Goal: Information Seeking & Learning: Learn about a topic

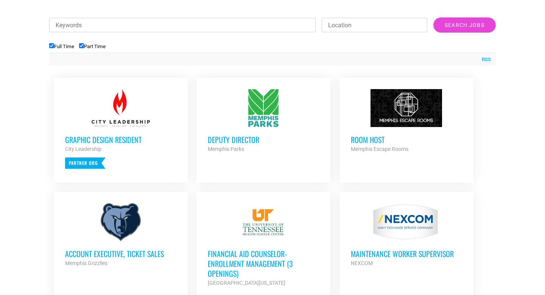
scroll to position [272, 0]
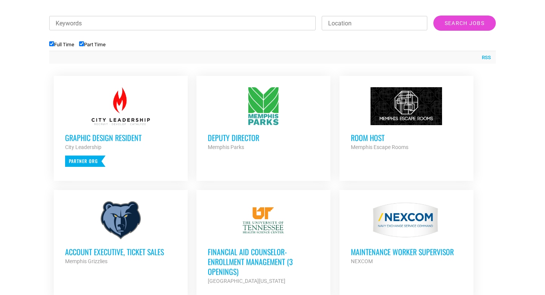
click at [369, 133] on h3 "Room Host" at bounding box center [406, 138] width 111 height 10
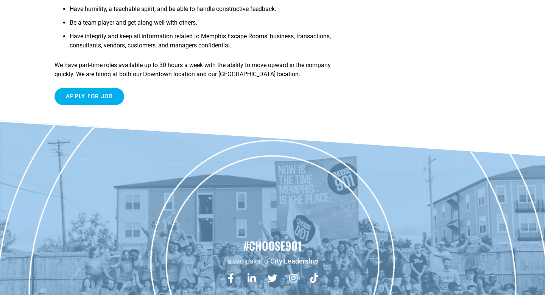
scroll to position [439, 0]
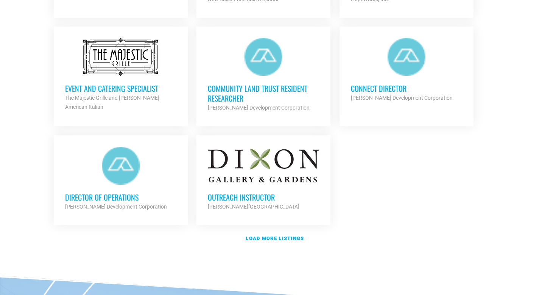
scroll to position [882, 0]
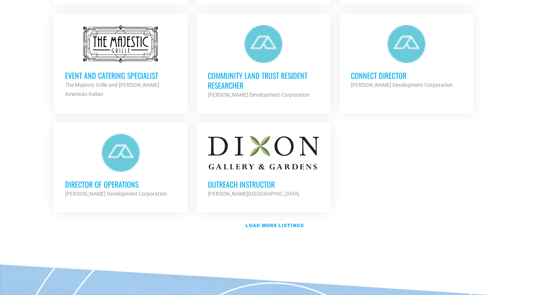
click at [252, 172] on div "Outreach Instructor Dixon Gallery and Gardens Partner Org" at bounding box center [263, 185] width 111 height 27
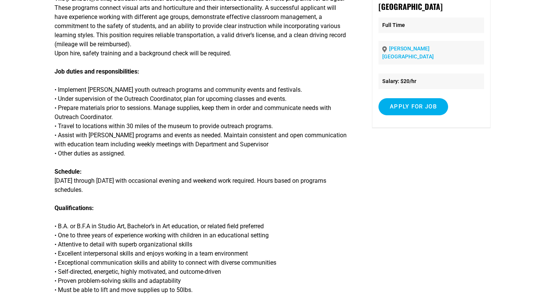
scroll to position [106, 0]
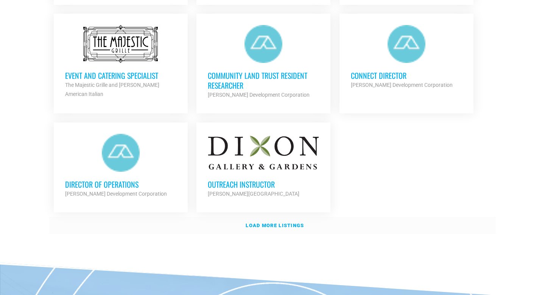
click at [298, 217] on link "Load more listings" at bounding box center [272, 225] width 447 height 17
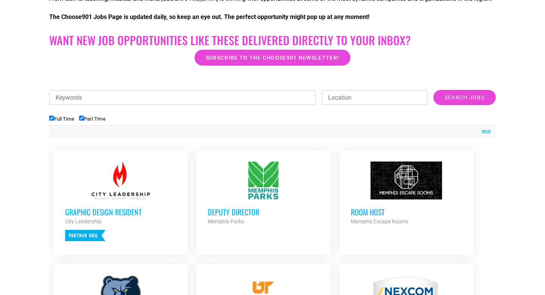
scroll to position [207, 0]
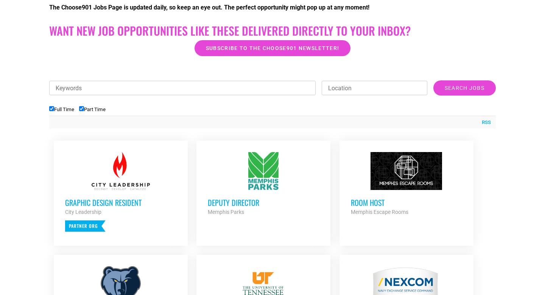
click at [133, 87] on input "Keywords" at bounding box center [182, 88] width 267 height 14
click at [434, 80] on input "Search Jobs" at bounding box center [465, 87] width 62 height 15
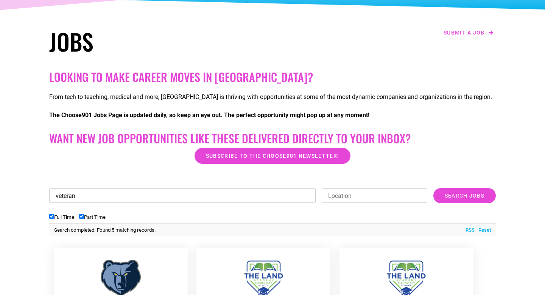
scroll to position [97, 0]
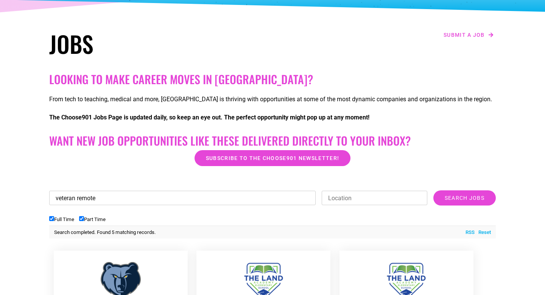
type input "veteran remote"
click at [434, 190] on input "Search Jobs" at bounding box center [465, 197] width 62 height 15
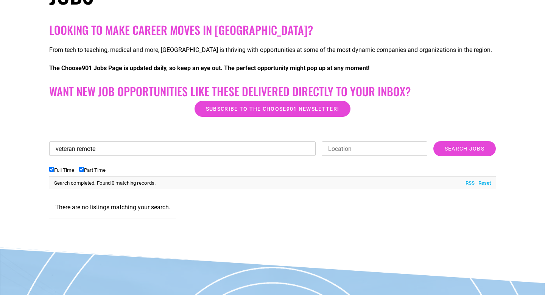
scroll to position [142, 0]
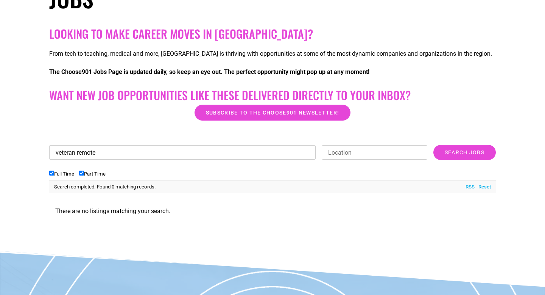
click at [216, 148] on input "veteran remote" at bounding box center [182, 152] width 267 height 14
